Goal: Find specific page/section: Find specific page/section

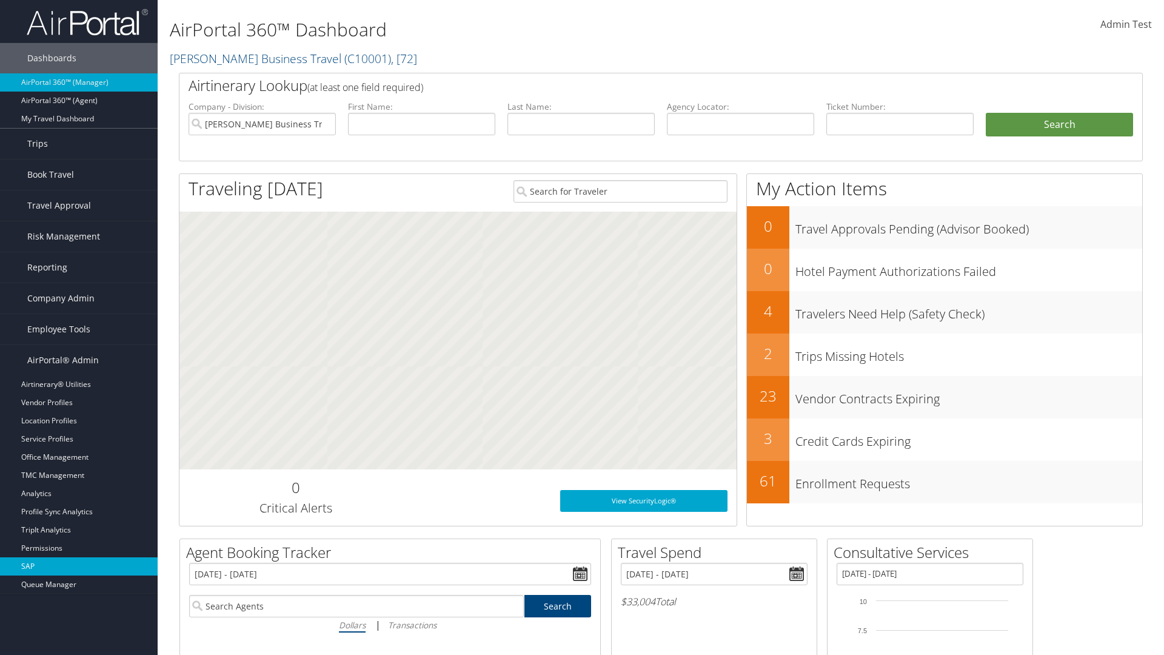
click at [79, 566] on link "SAP" at bounding box center [79, 566] width 158 height 18
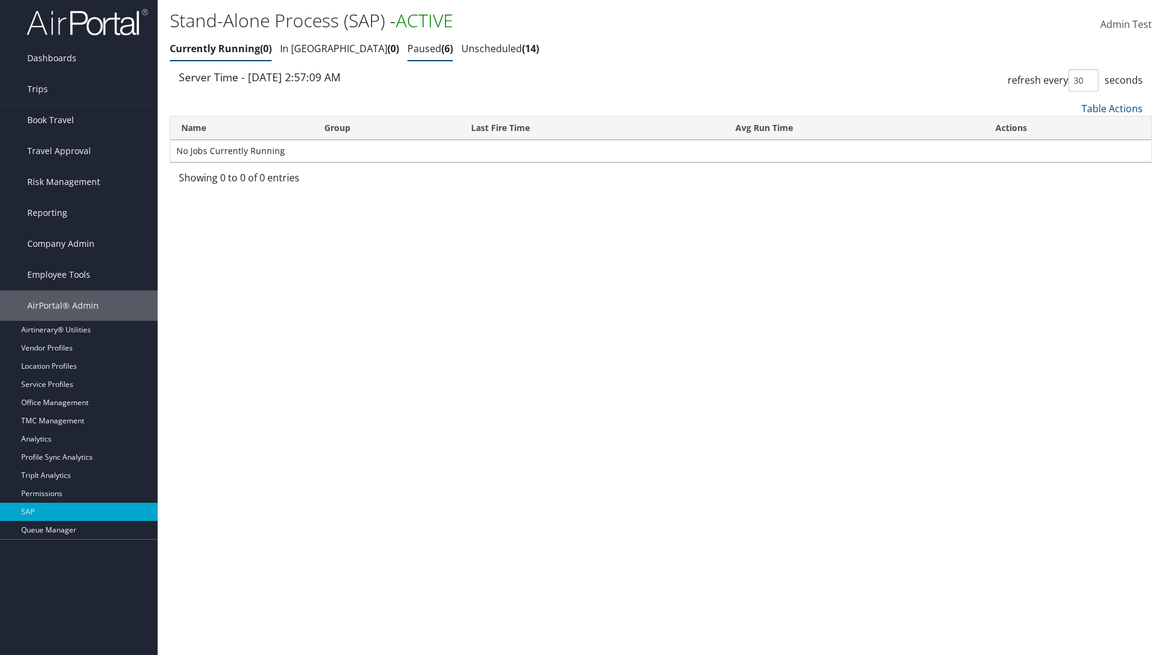
click at [407, 49] on link "Paused 6" at bounding box center [429, 48] width 45 height 13
